Goal: Contribute content

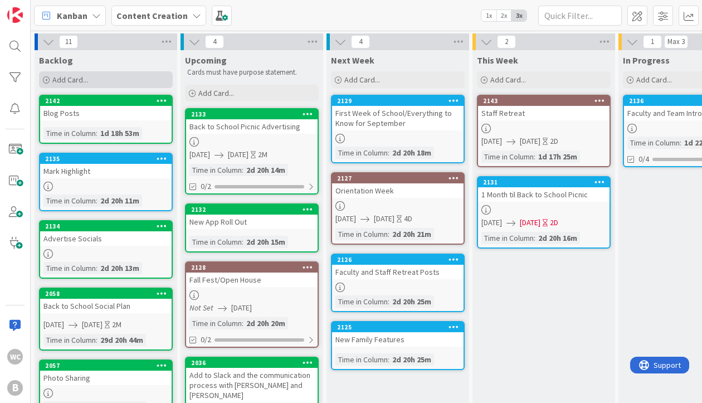
click at [134, 80] on div "Add Card..." at bounding box center [106, 79] width 134 height 17
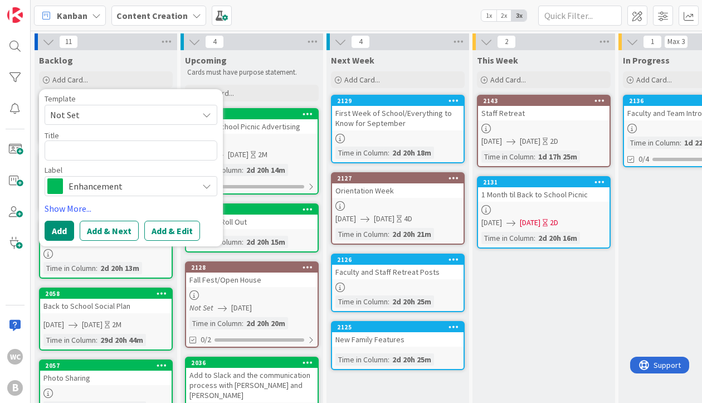
type textarea "x"
type textarea "S"
type textarea "x"
type textarea "Se"
type textarea "x"
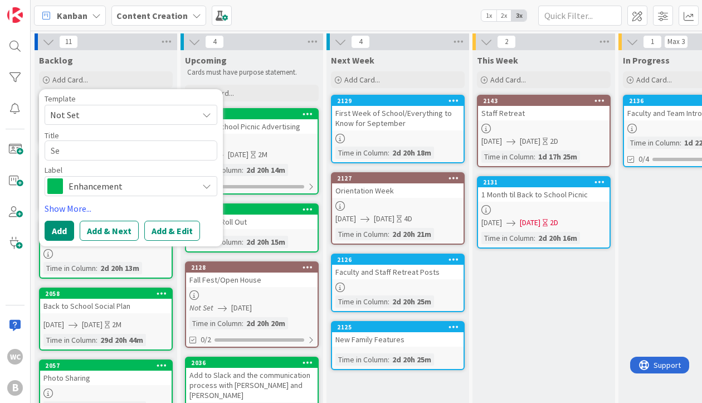
type textarea "Set"
type textarea "x"
type textarea "Set"
type textarea "x"
type textarea "Set u"
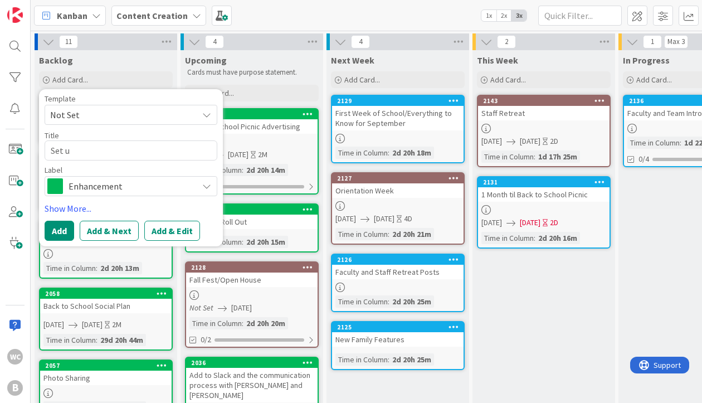
type textarea "x"
type textarea "Set up"
type textarea "x"
type textarea "Set up"
type textarea "x"
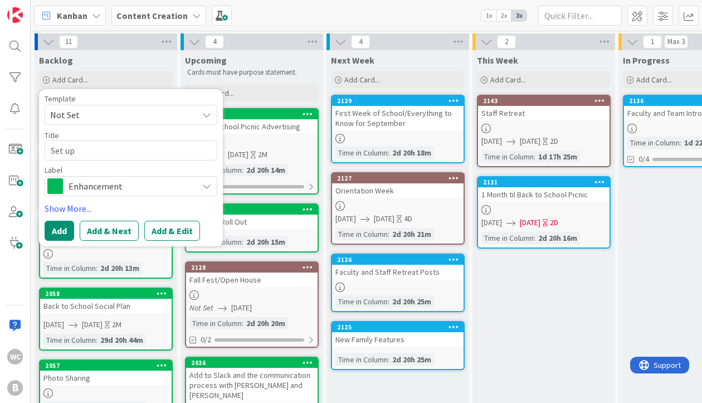
type textarea "Set up s"
type textarea "x"
type textarea "Set up sh"
type textarea "x"
type textarea "Set up sha"
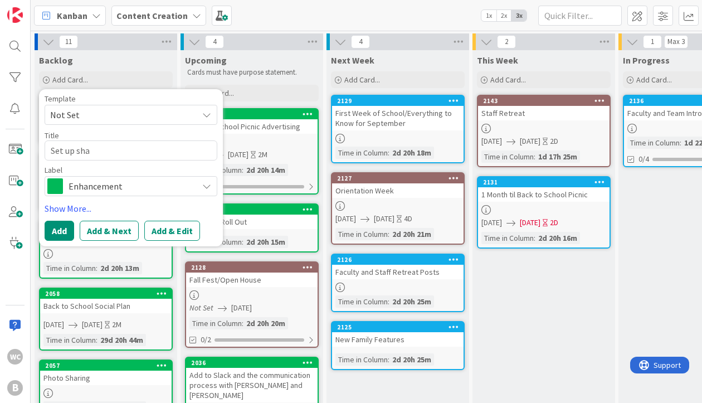
type textarea "x"
type textarea "Set up share"
type textarea "x"
type textarea "Set up sharer"
type textarea "x"
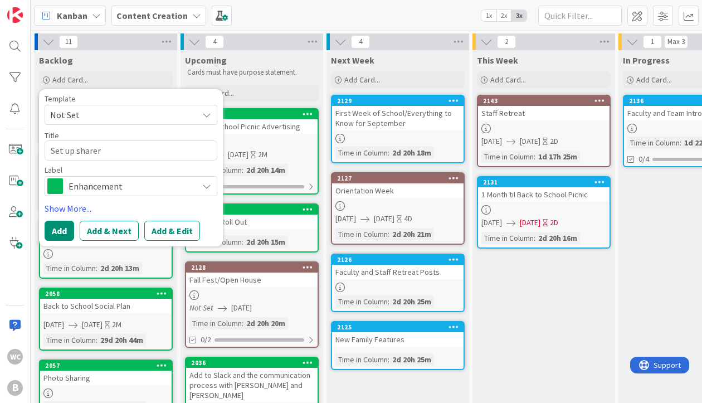
type textarea "Set up sharerd"
type textarea "x"
type textarea "Set up sharerd"
type textarea "x"
type textarea "Set up sharerd"
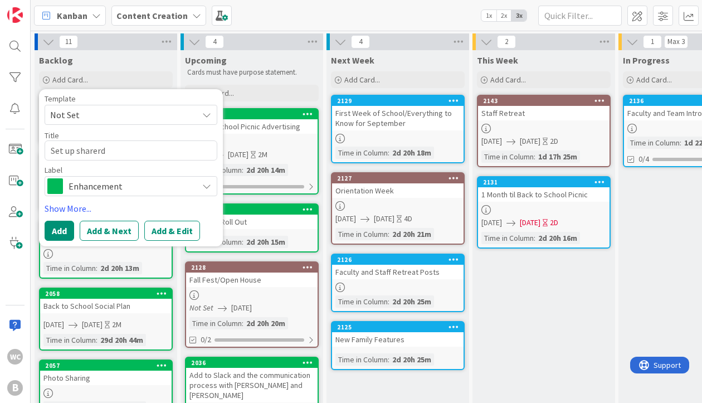
type textarea "x"
type textarea "Set up sharer"
type textarea "x"
type textarea "Set up share"
type textarea "x"
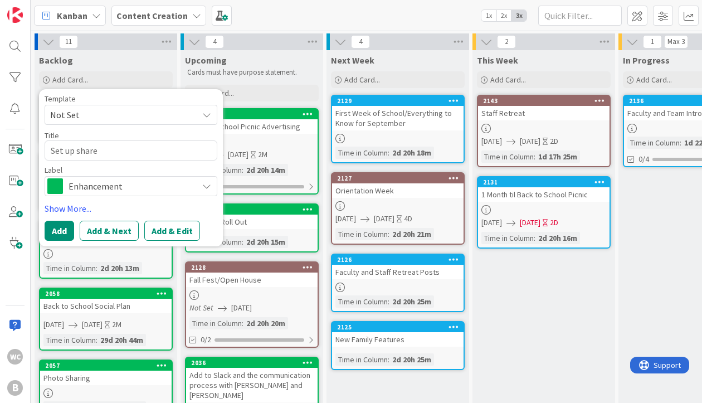
type textarea "Set up shared"
type textarea "x"
type textarea "Set up shared"
type textarea "x"
type textarea "Set up shared p"
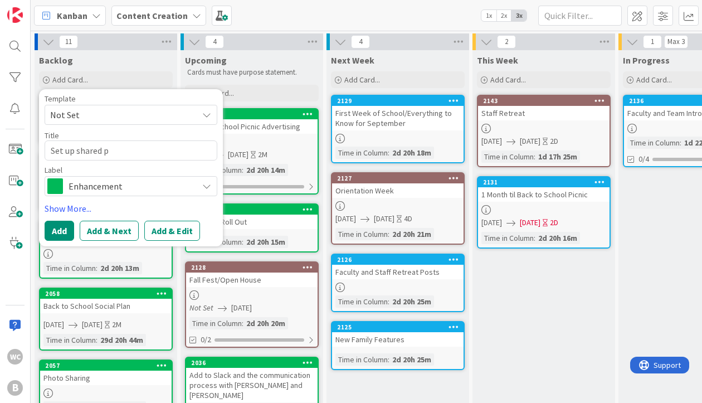
type textarea "x"
type textarea "Set up shared ph"
type textarea "x"
type textarea "Set up shared pho"
type textarea "x"
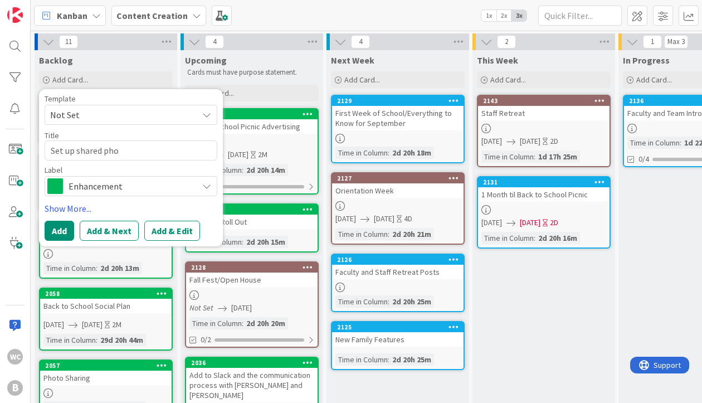
type textarea "Set up shared phot"
type textarea "x"
type textarea "Set up shared photos"
type textarea "x"
type textarea "Set up shared photos"
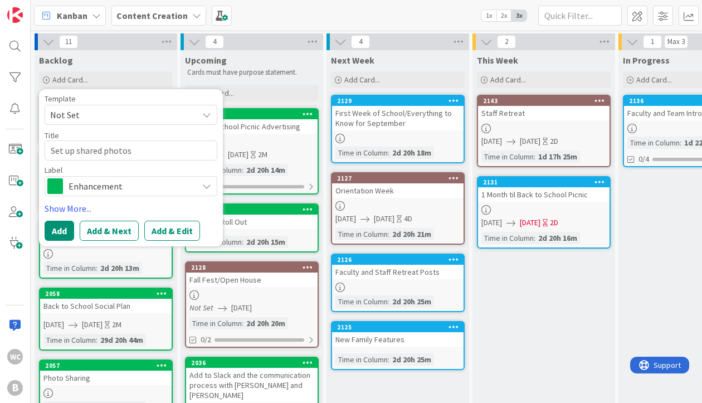
type textarea "x"
type textarea "Set up shared photos a"
type textarea "x"
type textarea "Set up shared photos al"
type textarea "x"
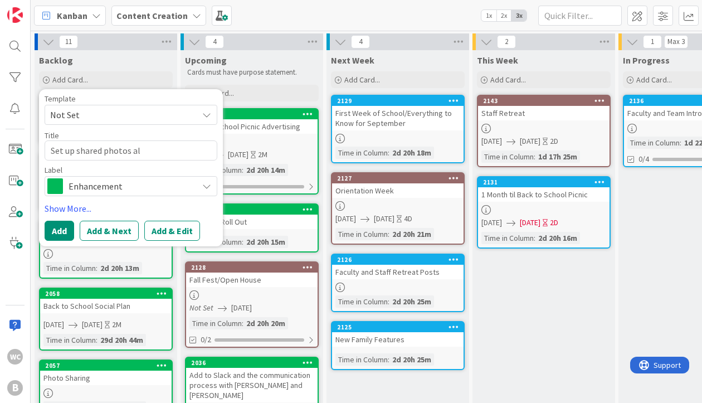
type textarea "Set up shared photos alb"
type textarea "x"
type textarea "Set up shared photos albu"
type textarea "x"
type textarea "Set up shared photos album"
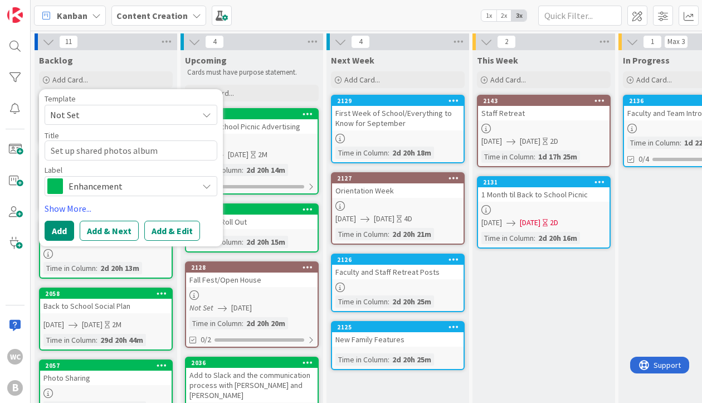
type textarea "x"
type textarea "Set up shared photos album"
type textarea "x"
type textarea "Set up shared photos album fo"
type textarea "x"
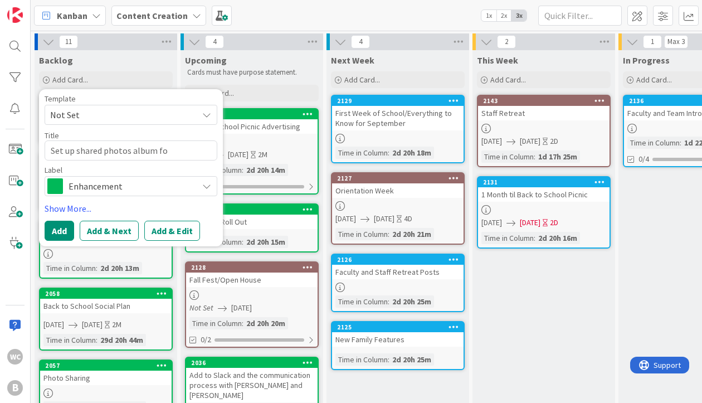
type textarea "Set up shared photos album for"
type textarea "x"
type textarea "Set up shared photos album for"
type textarea "x"
type textarea "Set up shared photos album for s"
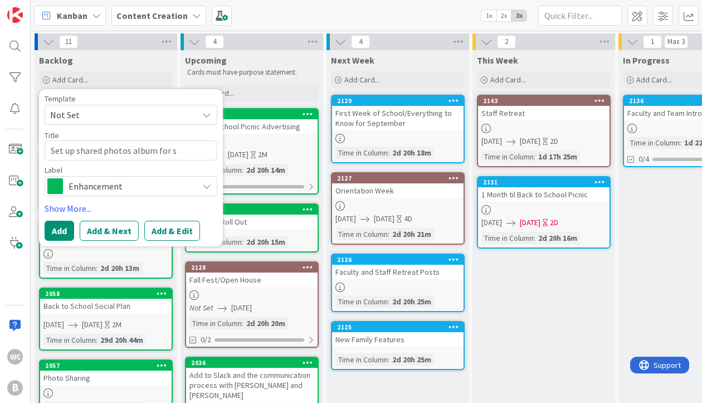
type textarea "x"
type textarea "Set up shared photos album for st"
type textarea "x"
type textarea "Set up shared photos album for sta"
type textarea "x"
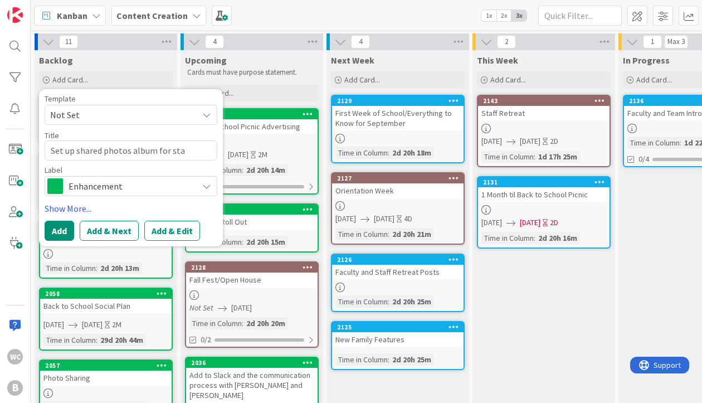
type textarea "Set up shared photos album for staf"
type textarea "x"
type textarea "Set up shared photos album for staff"
click at [92, 181] on span "Enhancement" at bounding box center [131, 186] width 124 height 16
type textarea "x"
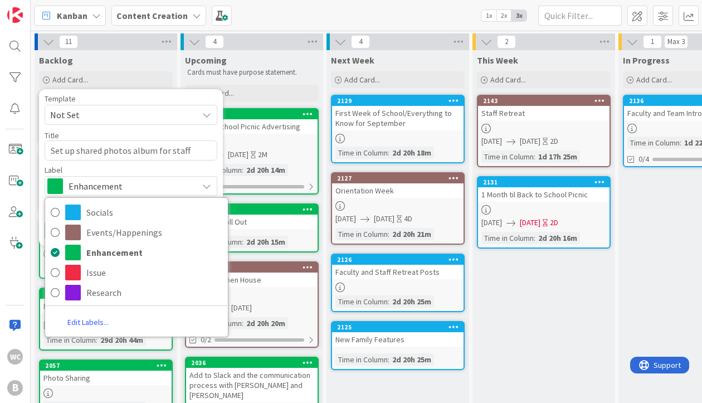
click at [129, 174] on div "Label Enhancement Socials Events/Happenings Enhancement Issue Research Edit Lab…" at bounding box center [131, 181] width 173 height 30
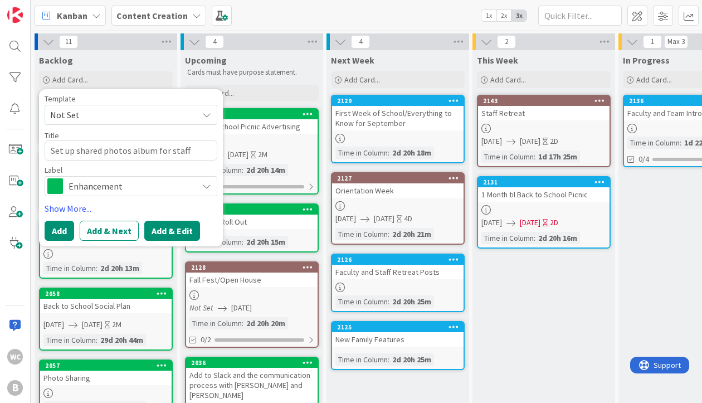
click at [178, 234] on button "Add & Edit" at bounding box center [172, 231] width 56 height 20
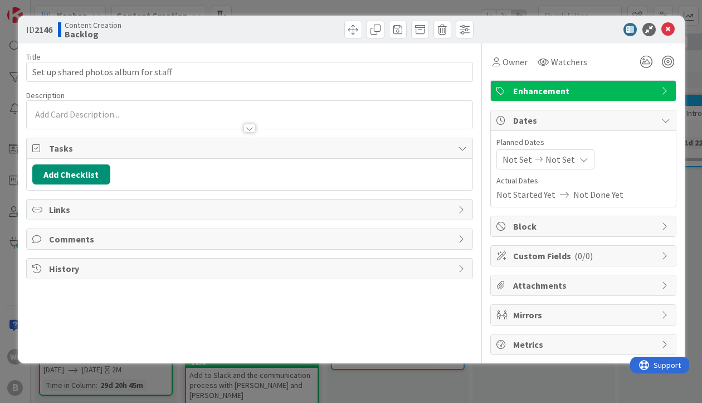
click at [242, 121] on div at bounding box center [250, 123] width 446 height 12
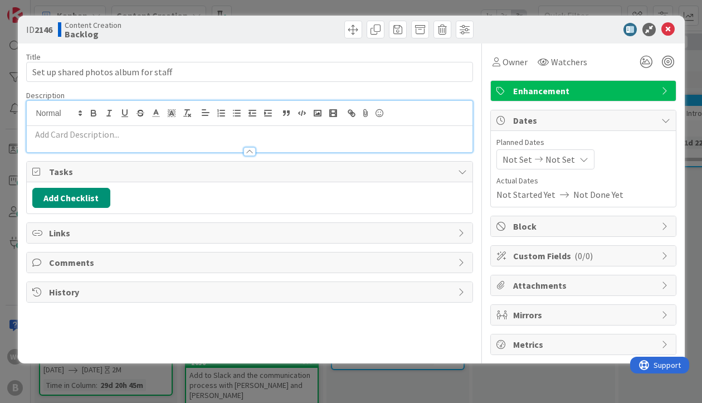
click at [126, 140] on div at bounding box center [250, 146] width 446 height 12
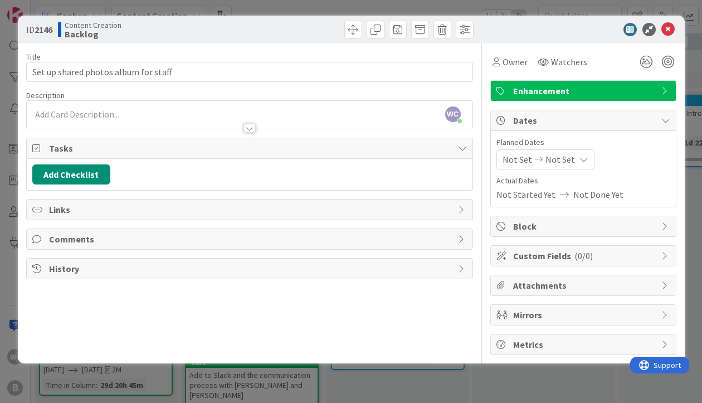
click at [109, 105] on div "WC Willow Covendecker just joined" at bounding box center [250, 115] width 446 height 28
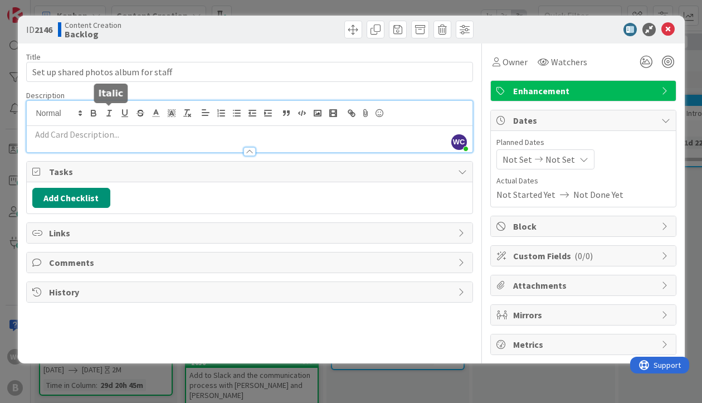
click at [96, 133] on p at bounding box center [249, 134] width 435 height 13
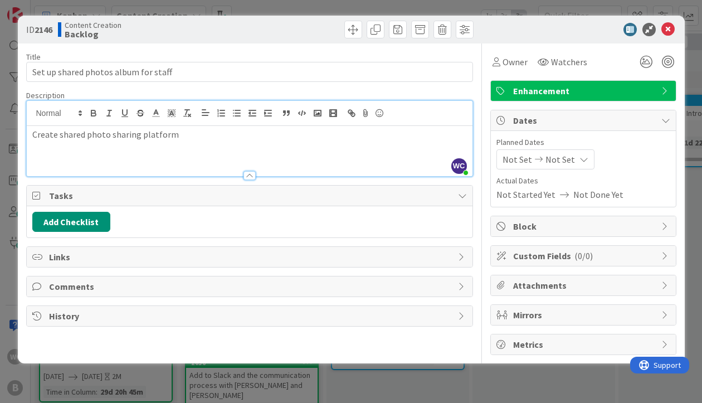
click at [82, 135] on p "Create shared photo sharing platform" at bounding box center [249, 134] width 435 height 13
click at [76, 135] on p "Create shared photo sharing platform" at bounding box center [249, 134] width 435 height 13
click at [177, 126] on div "Create photo sharing platform" at bounding box center [250, 151] width 446 height 50
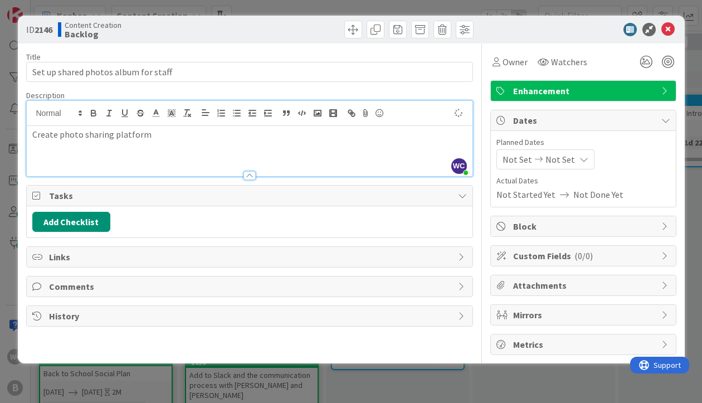
click at [172, 132] on p "Create photo sharing platform" at bounding box center [249, 134] width 435 height 13
